Goal: Transaction & Acquisition: Purchase product/service

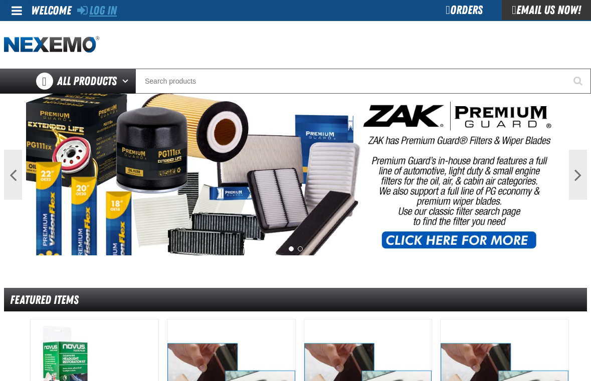
click at [111, 8] on link "Log In" at bounding box center [97, 11] width 40 height 14
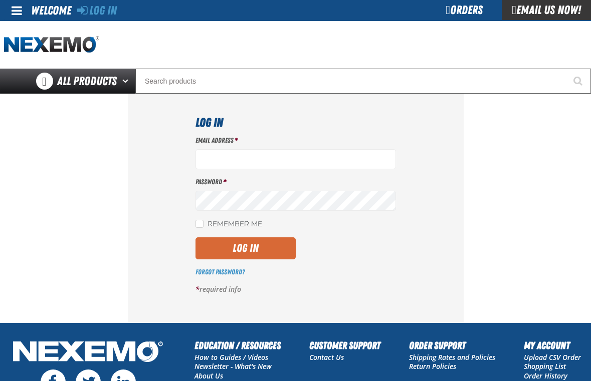
type input "[EMAIL_ADDRESS][DOMAIN_NAME]"
click at [275, 246] on button "Log In" at bounding box center [245, 248] width 100 height 22
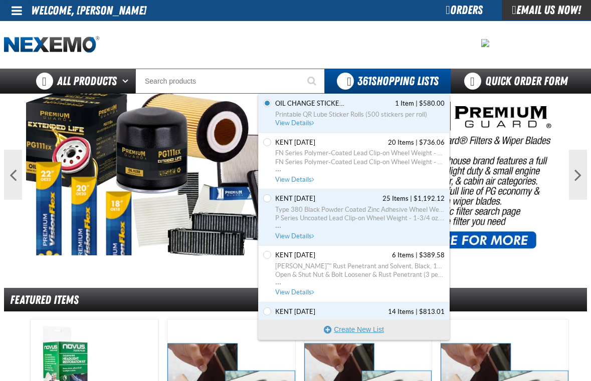
click at [352, 329] on button "Create New List" at bounding box center [353, 330] width 190 height 20
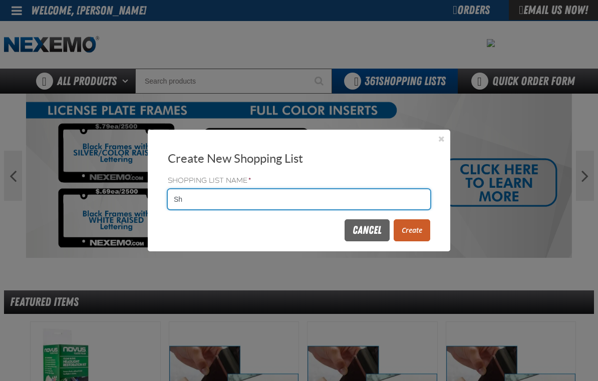
type input "S"
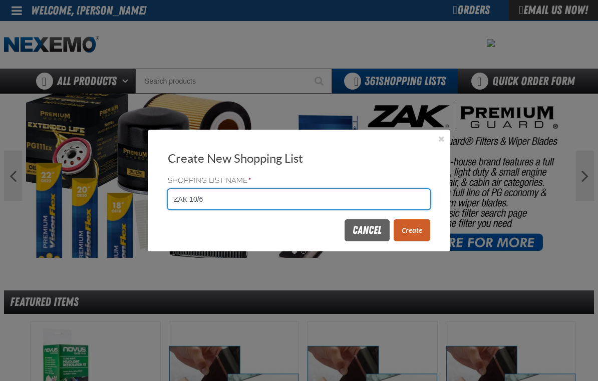
type input "ZAK 10/6"
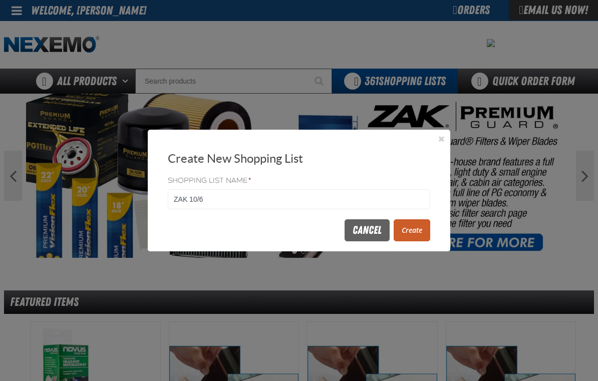
click at [419, 227] on button "Create" at bounding box center [412, 230] width 37 height 22
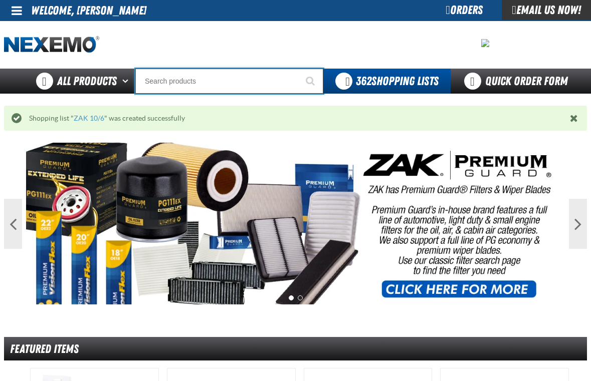
click at [197, 87] on input "Search" at bounding box center [229, 81] width 188 height 25
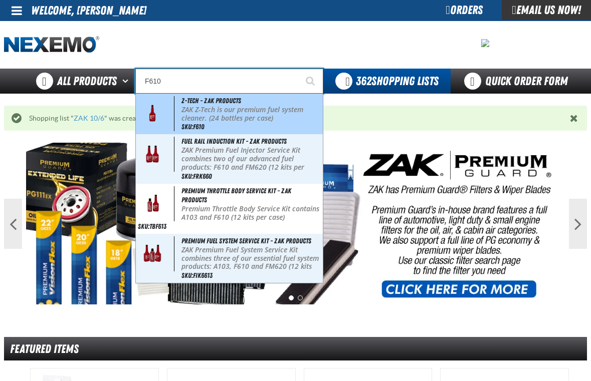
click at [200, 103] on span "Z-Tech - ZAK Products" at bounding box center [211, 101] width 60 height 8
type input "Z-Tech - ZAK Products"
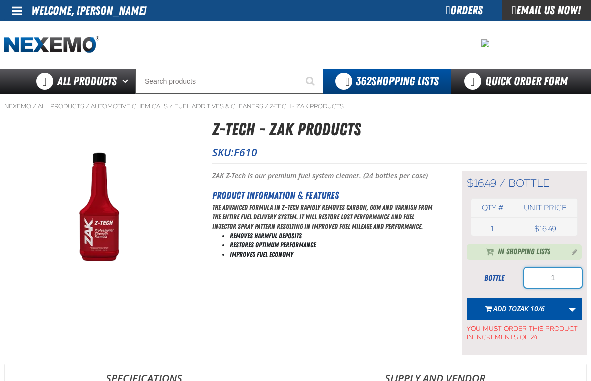
click at [573, 283] on input "1" at bounding box center [553, 278] width 58 height 20
type input "96"
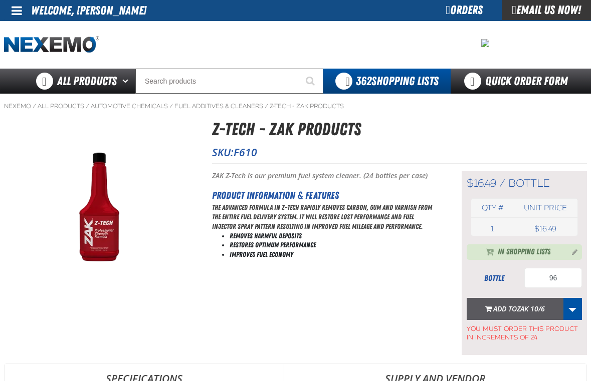
click at [494, 311] on span "Add to ZAK 10/6" at bounding box center [519, 309] width 52 height 10
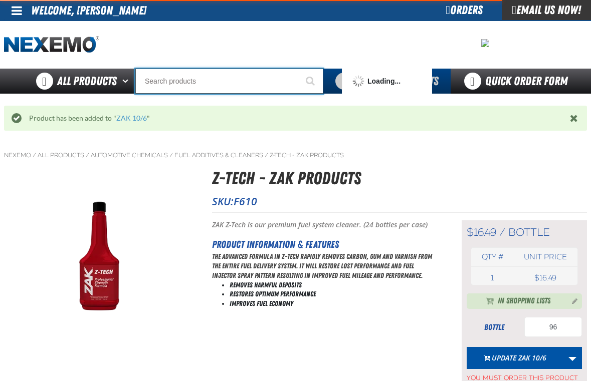
click at [176, 88] on input "Search" at bounding box center [229, 81] width 188 height 25
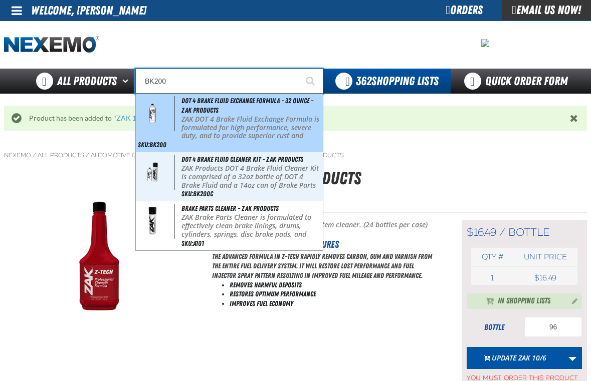
click at [193, 105] on div "DOT 4 Brake Fluid Exchange Formula - 32 Ounce - ZAK Products ZAK DOT 4 Brake Fl…" at bounding box center [229, 123] width 187 height 59
type input "DOT 4 Brake Fluid Exchange Formula - 32 Ounce - ZAK Products"
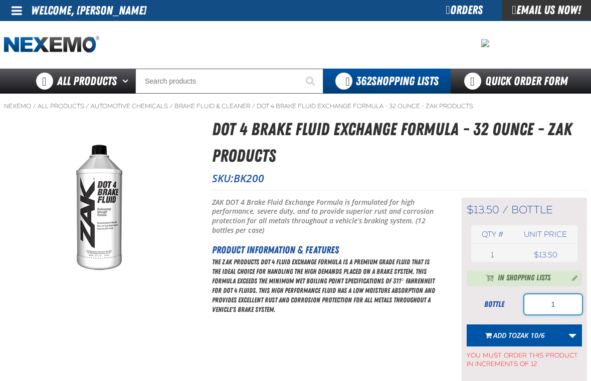
drag, startPoint x: 576, startPoint y: 311, endPoint x: 518, endPoint y: 303, distance: 58.7
click at [518, 303] on div "bottle 1" at bounding box center [523, 305] width 115 height 20
type input "36"
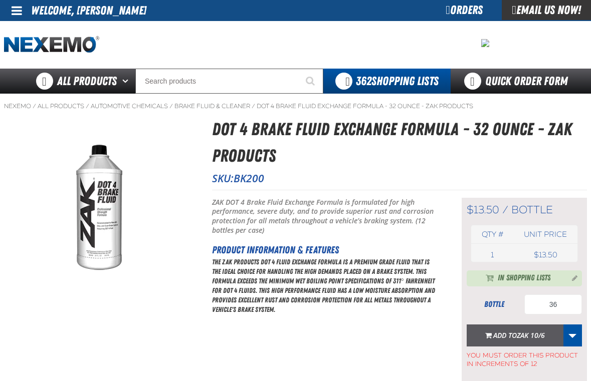
click at [516, 329] on button "Add to ZAK 10/6" at bounding box center [514, 336] width 97 height 22
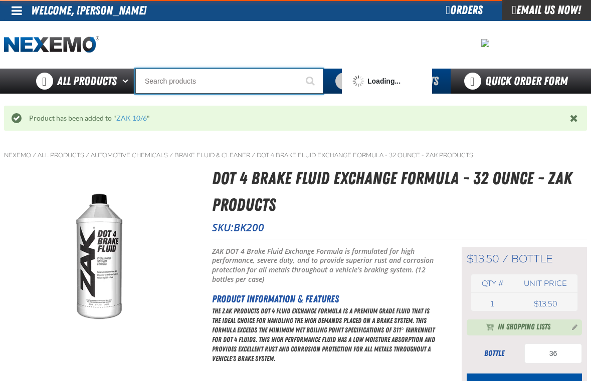
click at [172, 75] on input "Search" at bounding box center [229, 81] width 188 height 25
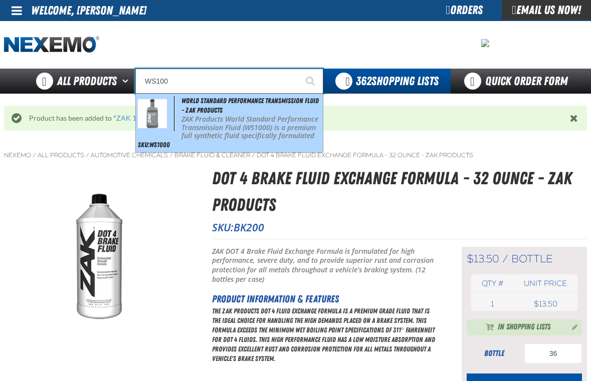
click at [203, 131] on p "ZAK Products World Standard Performance Transmission Fluid (WS1000) is a premiu…" at bounding box center [250, 136] width 139 height 42
type input "World Standard Performance Transmission Fluid - ZAK Products"
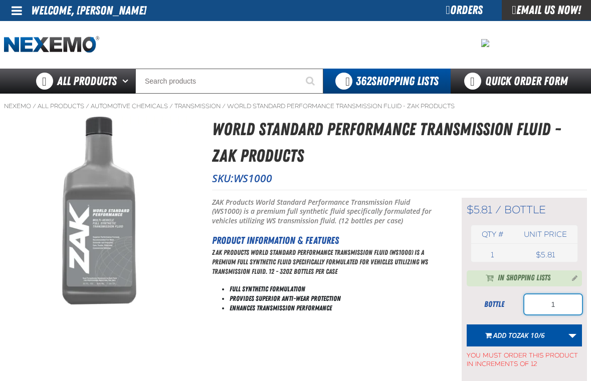
drag, startPoint x: 568, startPoint y: 299, endPoint x: 517, endPoint y: 300, distance: 50.6
click at [517, 302] on div "bottle 1" at bounding box center [523, 305] width 115 height 20
type input "96"
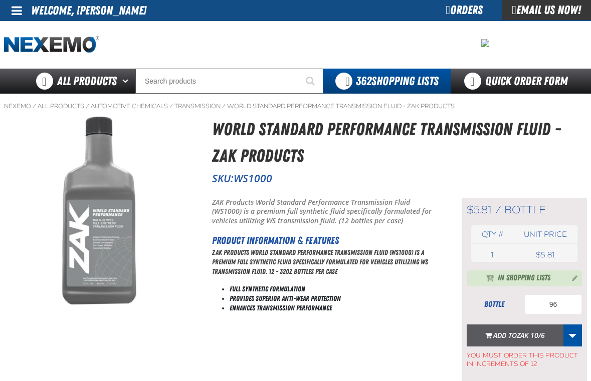
click at [526, 334] on span "ZAK 10/6" at bounding box center [530, 336] width 28 height 10
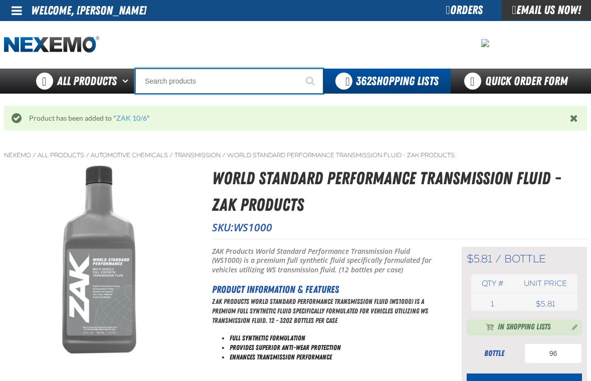
click at [207, 78] on input "Search" at bounding box center [229, 81] width 188 height 25
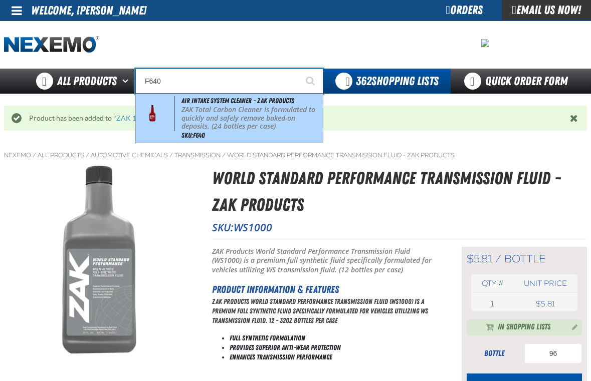
click at [220, 114] on p "ZAK Total Carbon Cleaner is formulated to quickly and safely remove baked-on de…" at bounding box center [250, 118] width 139 height 25
type input "Air Intake System Cleaner - ZAK Products"
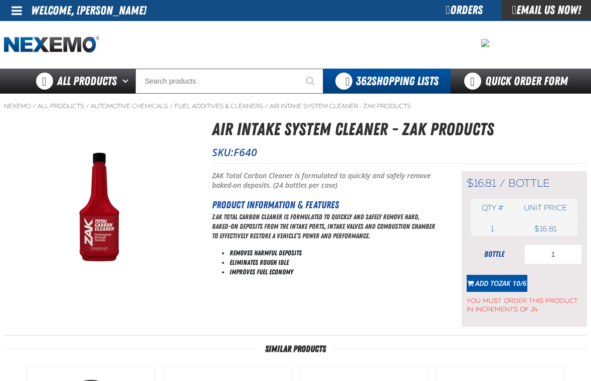
type input "96"
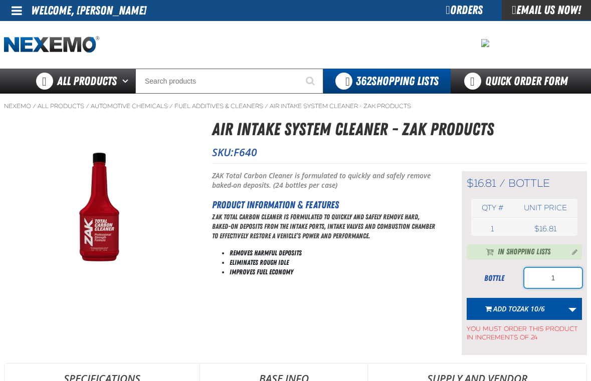
drag, startPoint x: 572, startPoint y: 279, endPoint x: 544, endPoint y: 268, distance: 29.5
click at [544, 276] on input "1" at bounding box center [553, 278] width 58 height 20
type input "48"
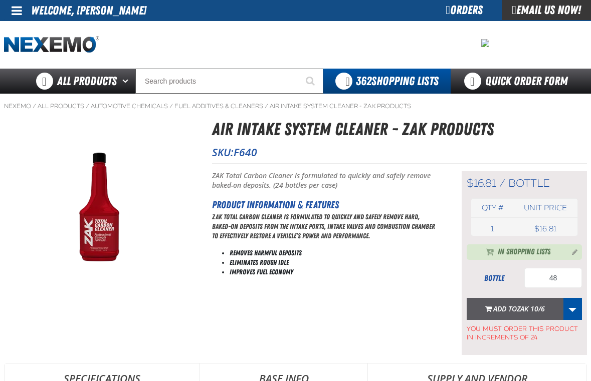
click at [536, 303] on button "Add to ZAK 10/6" at bounding box center [514, 309] width 97 height 22
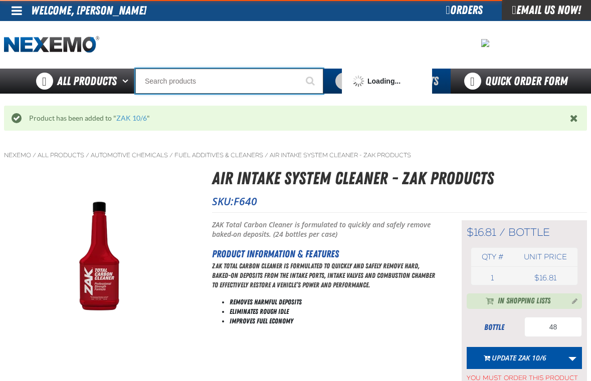
click at [218, 76] on input "Search" at bounding box center [229, 81] width 188 height 25
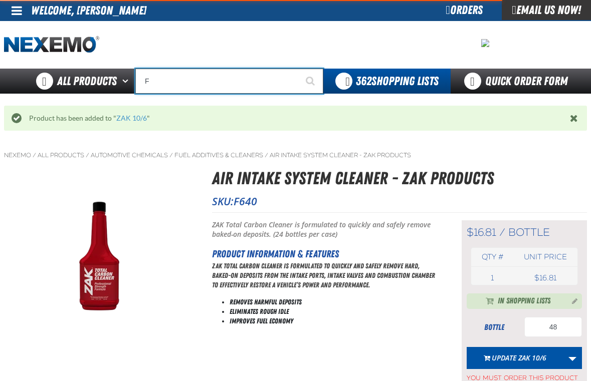
type input "FR"
type input "FROM"
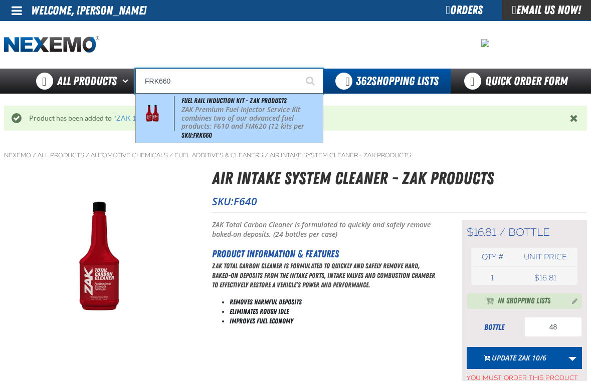
click at [225, 120] on p "ZAK Premium Fuel Injector Service Kit combines two of our advanced fuel product…" at bounding box center [250, 123] width 139 height 34
type input "Fuel Rail Induction Kit - ZAK Products"
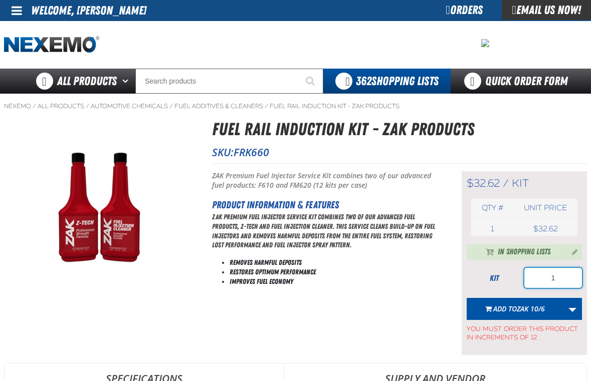
drag, startPoint x: 561, startPoint y: 279, endPoint x: 531, endPoint y: 279, distance: 29.6
click at [531, 279] on input "1" at bounding box center [553, 278] width 58 height 20
type input "36"
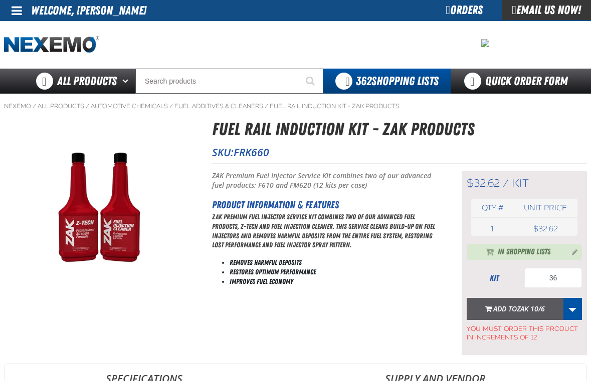
click at [525, 309] on span "ZAK 10/6" at bounding box center [530, 309] width 28 height 10
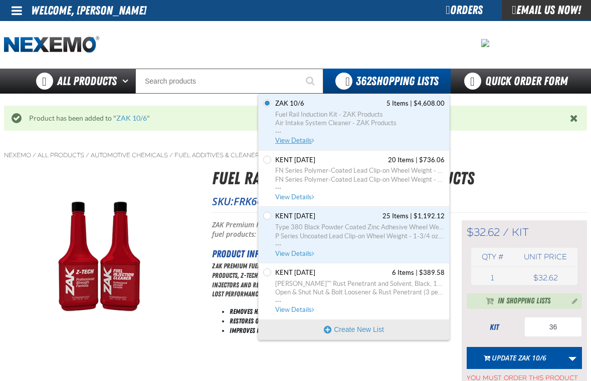
click at [296, 138] on span "View Details" at bounding box center [295, 141] width 41 height 8
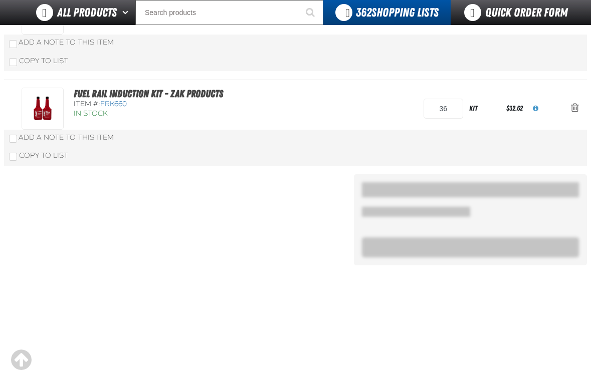
scroll to position [454, 0]
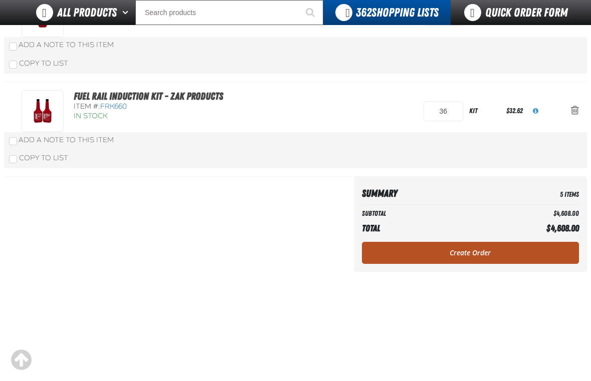
click at [482, 249] on link "Create Order" at bounding box center [470, 253] width 217 height 22
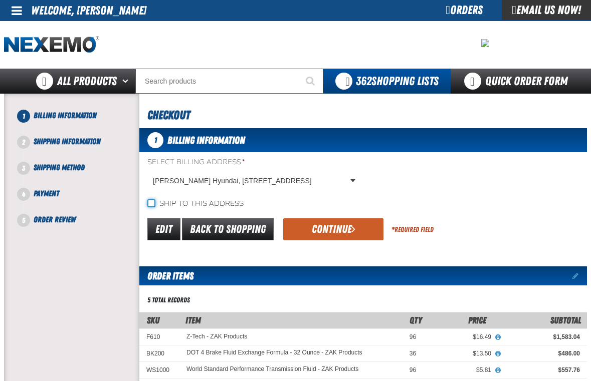
click at [149, 201] on input "Ship to this address" at bounding box center [151, 203] width 8 height 8
checkbox input "true"
click at [315, 239] on button "Continue" at bounding box center [333, 229] width 100 height 22
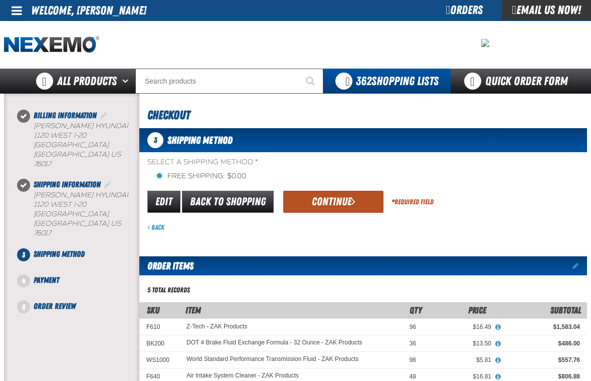
click at [315, 203] on button "Continue" at bounding box center [333, 202] width 100 height 22
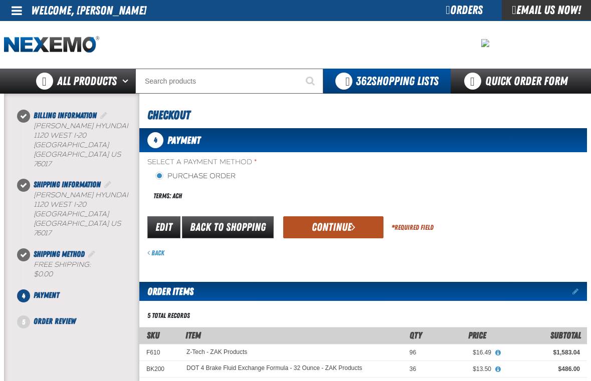
click at [316, 228] on button "Continue" at bounding box center [333, 227] width 100 height 22
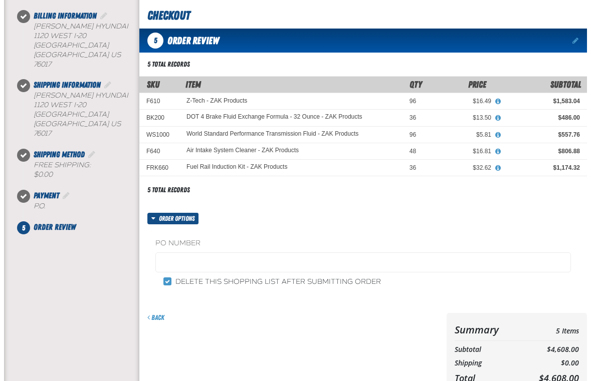
scroll to position [100, 0]
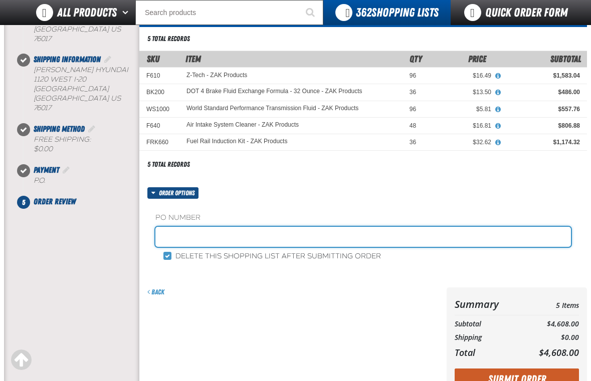
click at [187, 239] on input "text" at bounding box center [362, 237] width 415 height 20
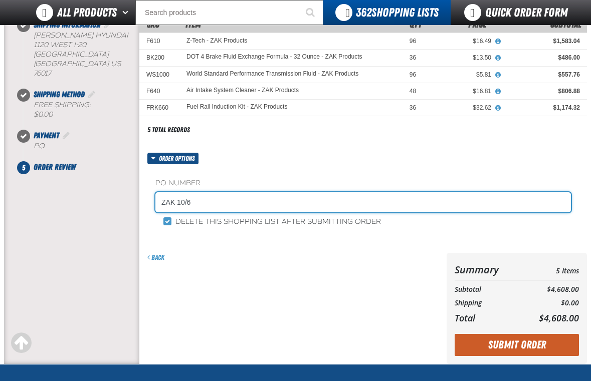
scroll to position [200, 0]
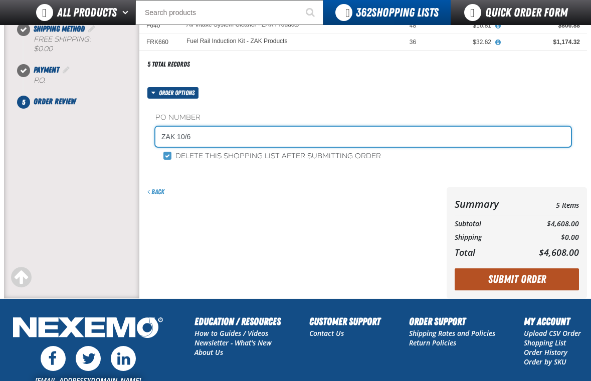
type input "ZAK 10/6"
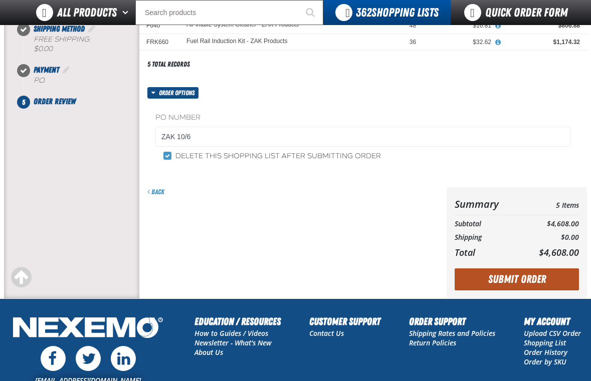
click at [514, 278] on button "Submit Order" at bounding box center [516, 279] width 124 height 22
